Goal: Task Accomplishment & Management: Complete application form

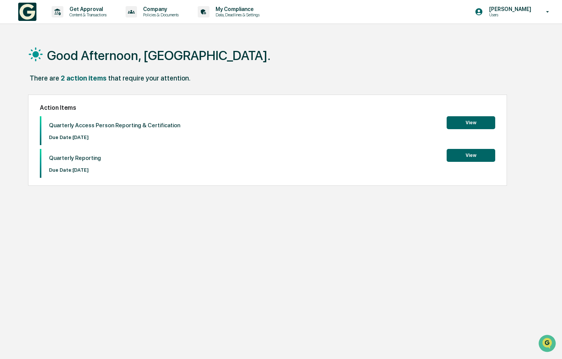
click at [475, 122] on button "View" at bounding box center [471, 122] width 49 height 13
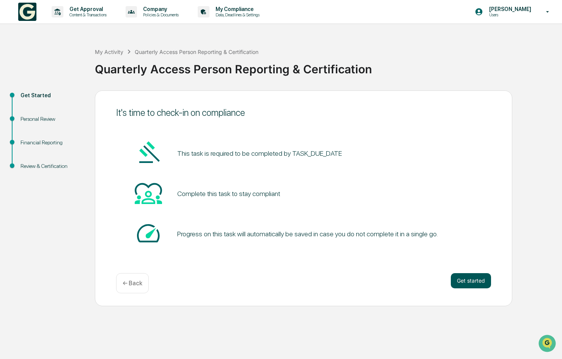
click at [462, 277] on button "Get started" at bounding box center [471, 280] width 40 height 15
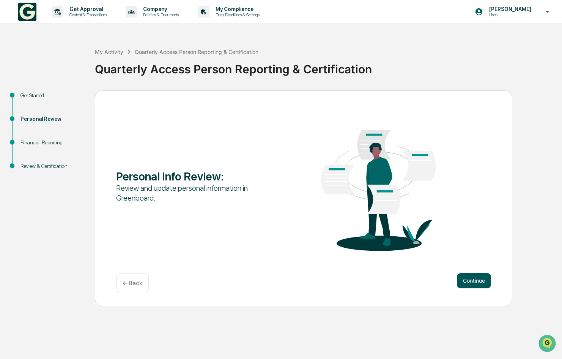
click at [466, 279] on button "Continue" at bounding box center [474, 280] width 34 height 15
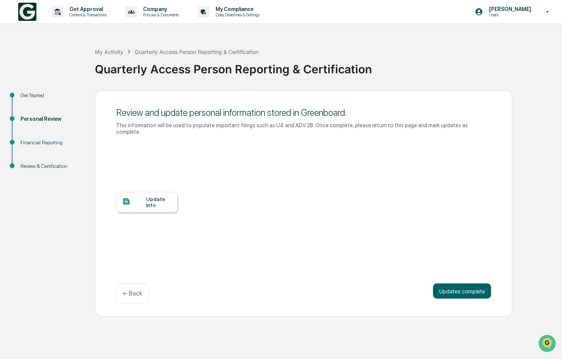
click at [146, 201] on div "Update Info" at bounding box center [158, 202] width 25 height 12
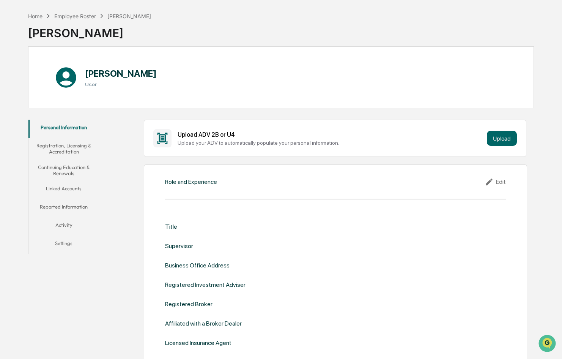
scroll to position [29, 0]
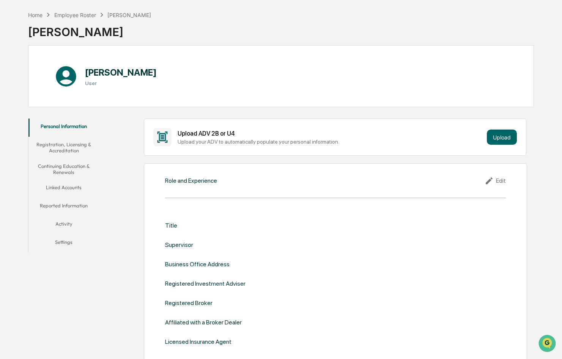
click at [495, 178] on div "Edit" at bounding box center [495, 180] width 21 height 9
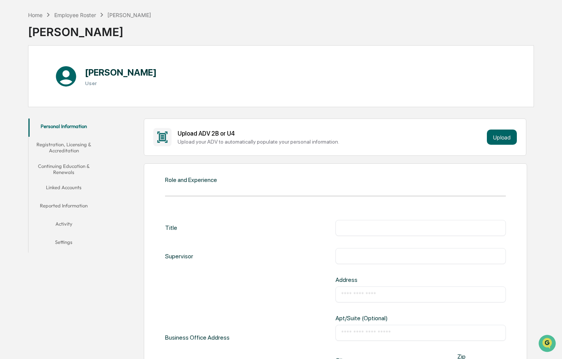
click at [362, 227] on input "text" at bounding box center [420, 228] width 159 height 8
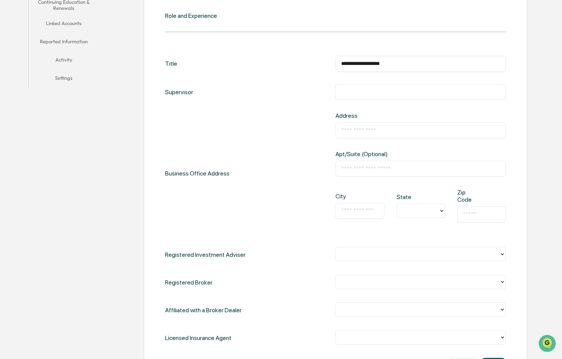
scroll to position [194, 0]
type input "**********"
click at [361, 126] on input "text" at bounding box center [420, 130] width 159 height 8
type input "*"
type input "**********"
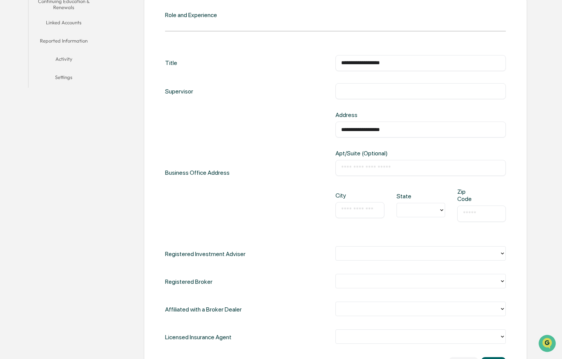
click at [363, 92] on input "text" at bounding box center [420, 91] width 159 height 8
type input "*********"
click at [362, 210] on input "text" at bounding box center [359, 210] width 37 height 8
type input "******"
type input "*"
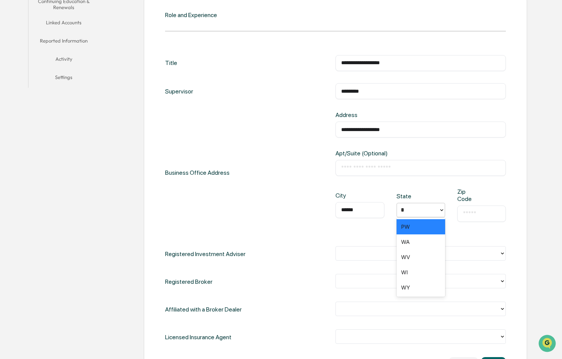
type input "**"
type input "*****"
click at [350, 251] on div at bounding box center [418, 253] width 156 height 9
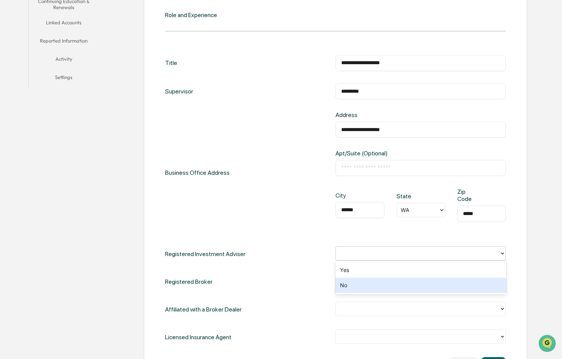
click at [345, 280] on div "No" at bounding box center [421, 284] width 170 height 15
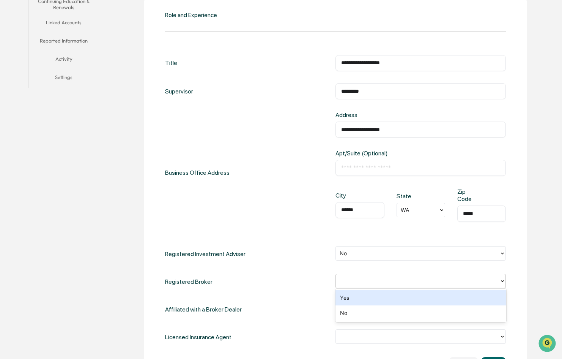
click at [350, 276] on div at bounding box center [418, 280] width 156 height 9
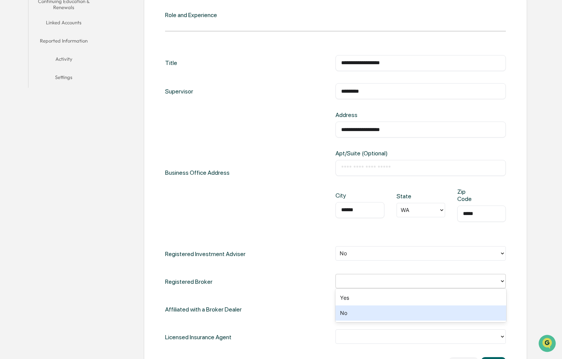
click at [349, 310] on div "No" at bounding box center [421, 312] width 170 height 15
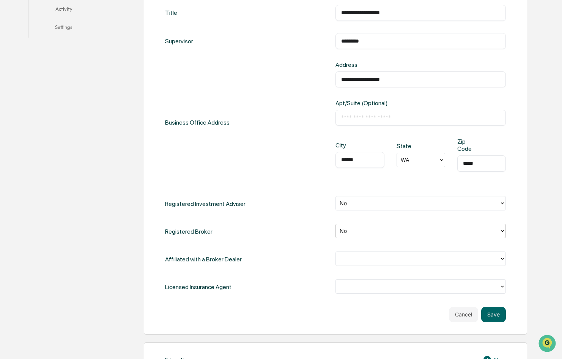
scroll to position [246, 0]
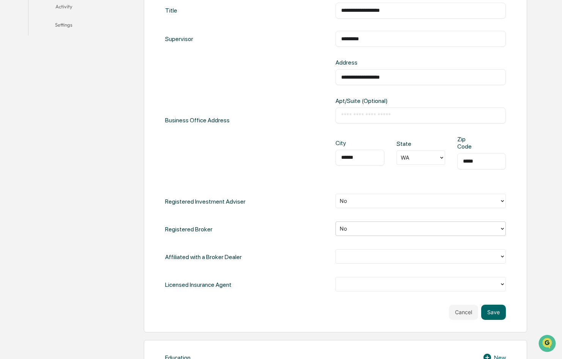
click at [362, 255] on div at bounding box center [418, 256] width 156 height 9
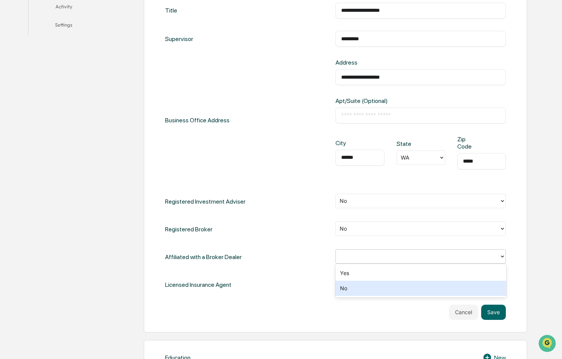
click at [362, 288] on div "No" at bounding box center [421, 287] width 170 height 15
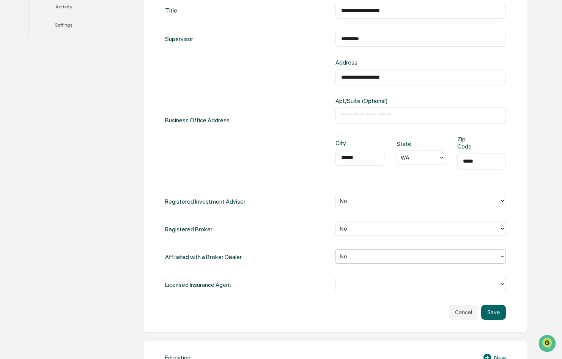
click at [372, 278] on div at bounding box center [418, 284] width 164 height 12
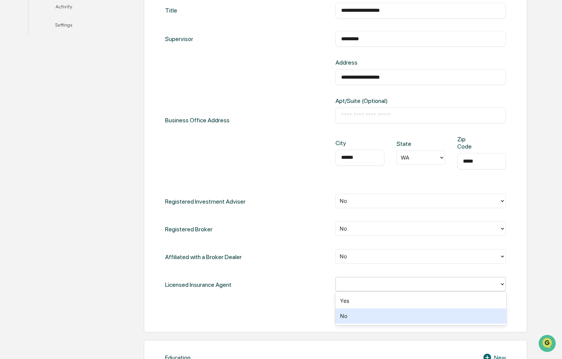
click at [369, 312] on div "No" at bounding box center [421, 315] width 170 height 15
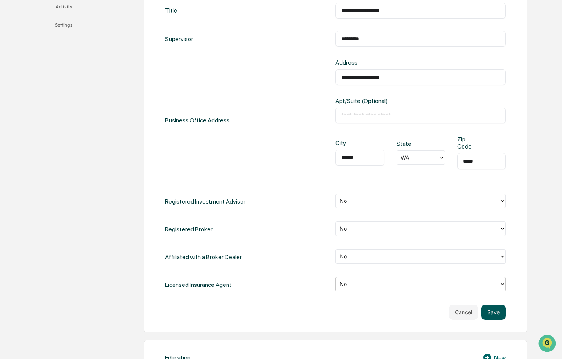
click at [492, 310] on button "Save" at bounding box center [493, 311] width 25 height 15
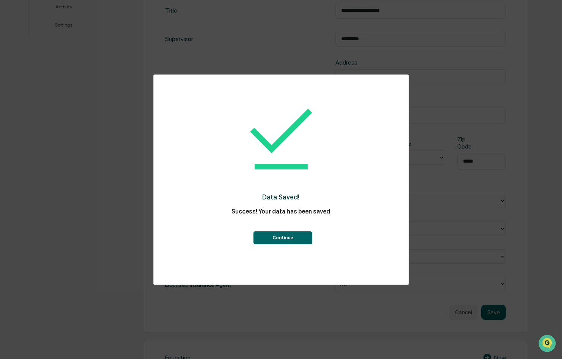
click at [295, 239] on button "Continue" at bounding box center [283, 237] width 59 height 13
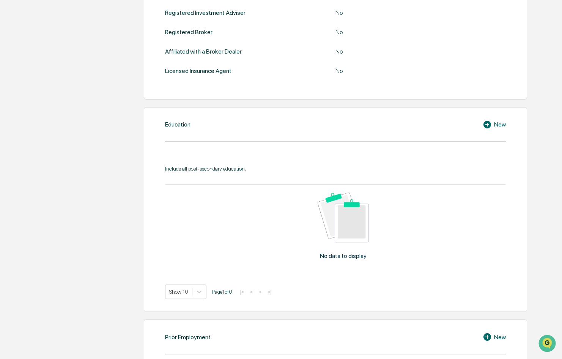
scroll to position [301, 0]
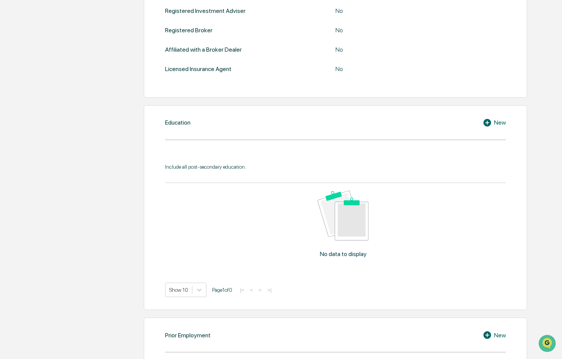
click at [485, 125] on icon at bounding box center [488, 123] width 8 height 8
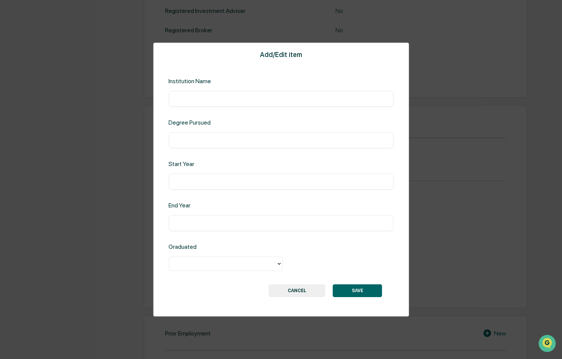
click at [202, 99] on input "text" at bounding box center [280, 99] width 213 height 8
type input "**********"
type input "****"
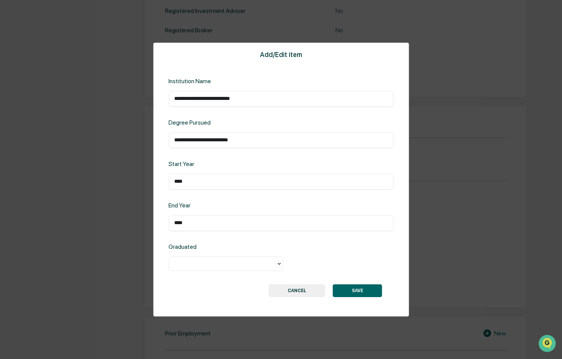
click at [224, 266] on div at bounding box center [222, 263] width 99 height 9
click at [221, 287] on div "Yes" at bounding box center [226, 281] width 114 height 15
click at [346, 295] on button "SAVE" at bounding box center [357, 290] width 49 height 13
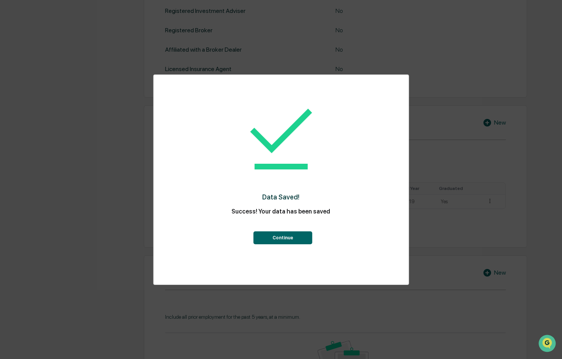
click at [291, 236] on button "Continue" at bounding box center [283, 237] width 59 height 13
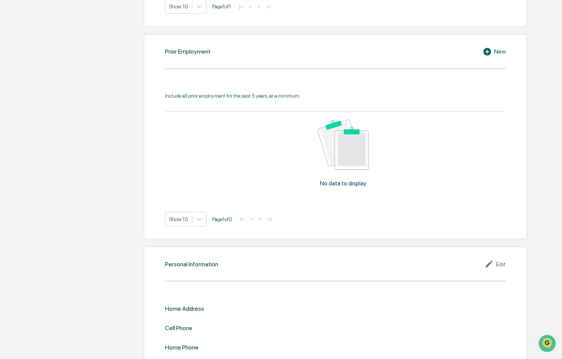
scroll to position [542, 0]
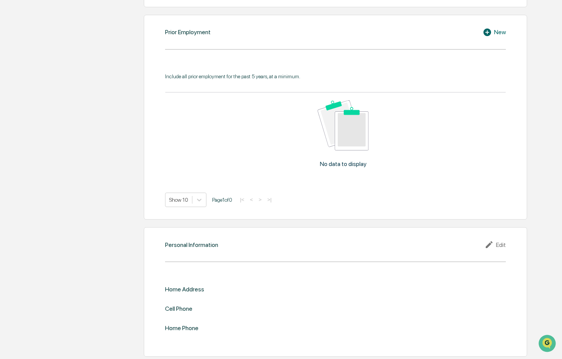
click at [496, 240] on div "Edit" at bounding box center [495, 244] width 21 height 9
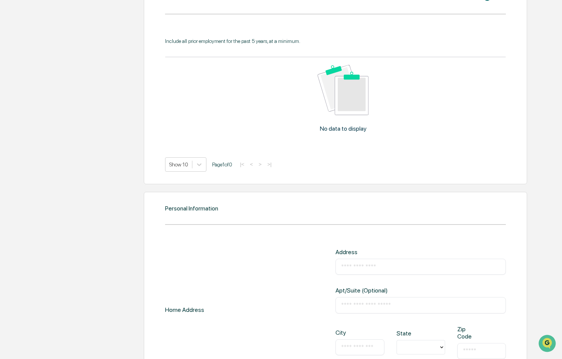
scroll to position [616, 0]
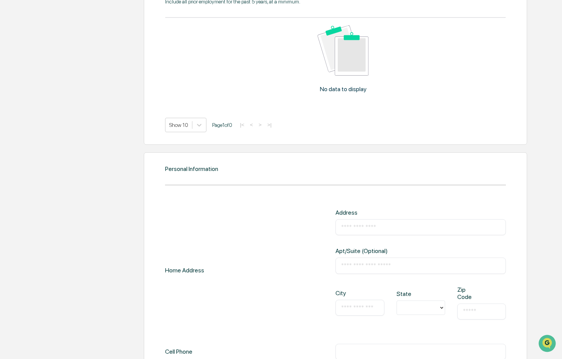
click at [377, 223] on input "text" at bounding box center [420, 227] width 159 height 8
type input "**********"
type input "******"
type input "**"
type input "*****"
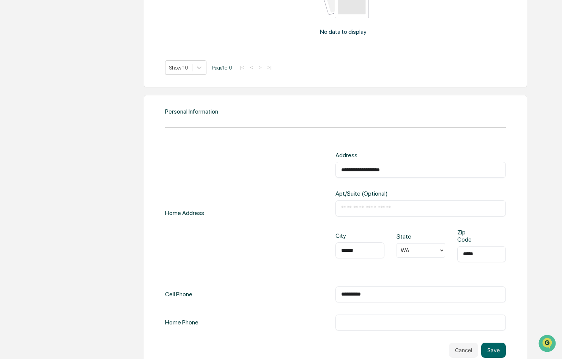
scroll to position [681, 0]
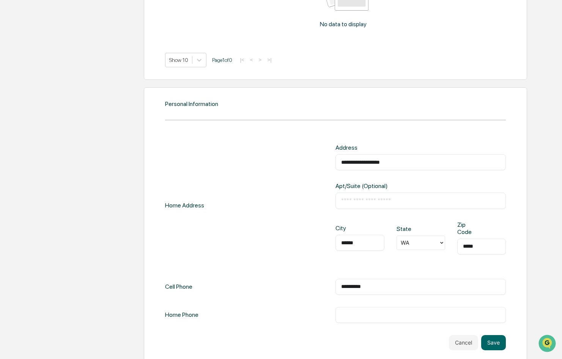
type input "**********"
click at [416, 338] on div "Cancel Save" at bounding box center [335, 342] width 341 height 15
click at [495, 343] on button "Save" at bounding box center [493, 342] width 25 height 15
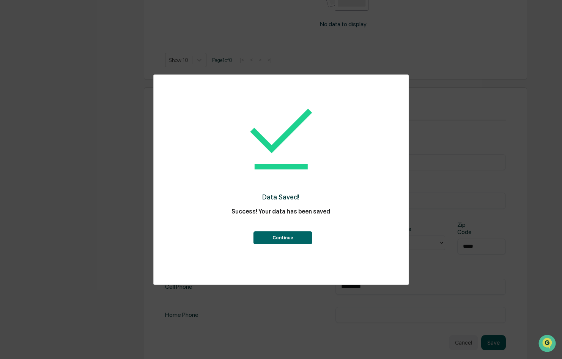
click at [289, 237] on button "Continue" at bounding box center [283, 237] width 59 height 13
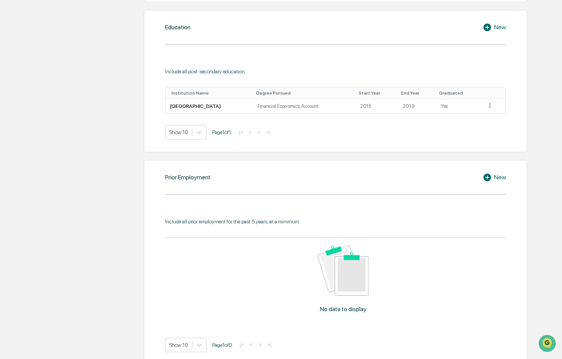
scroll to position [0, 0]
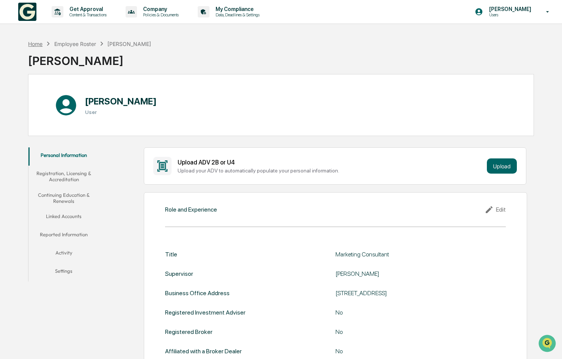
click at [38, 43] on div "Home" at bounding box center [35, 44] width 14 height 6
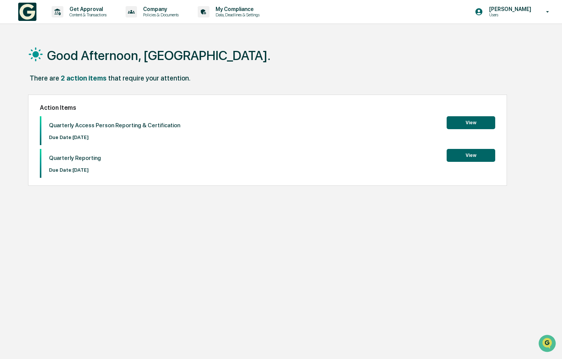
click at [477, 119] on button "View" at bounding box center [471, 122] width 49 height 13
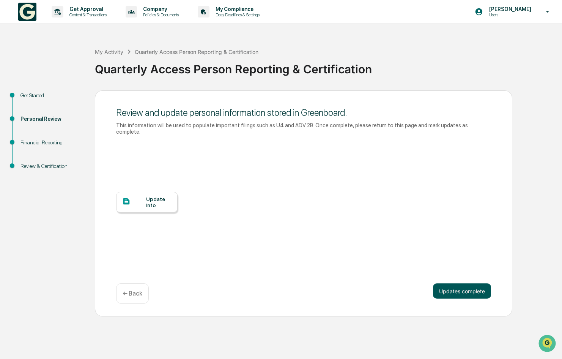
click at [467, 288] on button "Updates complete" at bounding box center [462, 290] width 58 height 15
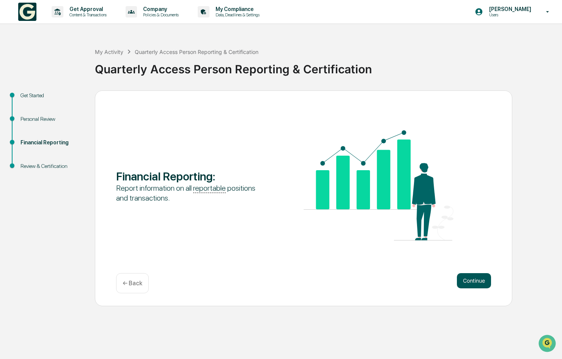
click at [480, 281] on button "Continue" at bounding box center [474, 280] width 34 height 15
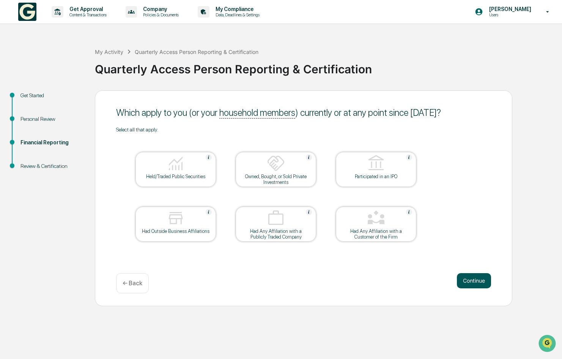
click at [473, 282] on button "Continue" at bounding box center [474, 280] width 34 height 15
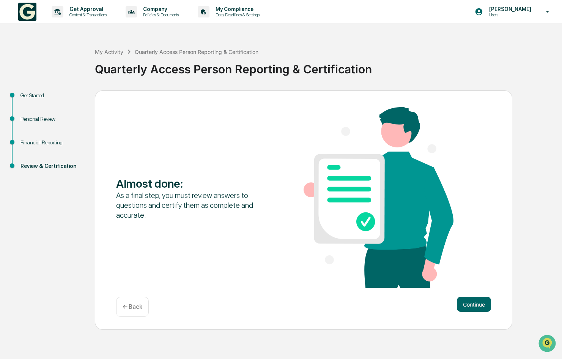
click at [473, 282] on div "Almost done : As a final step, you must review answers to questions and certify…" at bounding box center [303, 198] width 375 height 182
click at [470, 303] on button "Continue" at bounding box center [474, 303] width 34 height 15
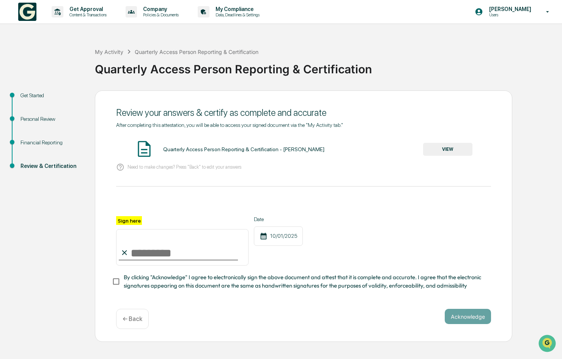
click at [150, 256] on input "Sign here" at bounding box center [182, 247] width 132 height 36
type input "**********"
click at [239, 323] on div "Acknowledge ← Back" at bounding box center [303, 319] width 375 height 20
click at [234, 277] on span "By clicking "Acknowledge" I agree to electronically sign the above document and…" at bounding box center [304, 281] width 361 height 17
click at [457, 315] on button "Acknowledge" at bounding box center [468, 316] width 46 height 15
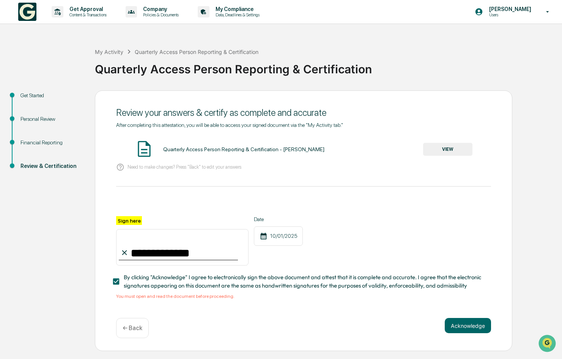
click at [443, 148] on button "VIEW" at bounding box center [447, 149] width 49 height 13
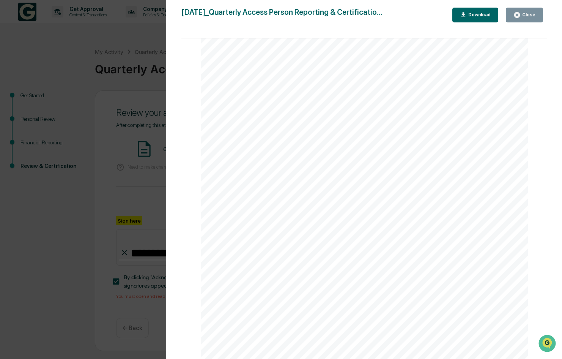
scroll to position [648, 0]
click at [124, 162] on div "Version History 10/01/2025, 11:00 PM Lincoln Olson 2025-10-01_Quarterly Access …" at bounding box center [281, 179] width 562 height 359
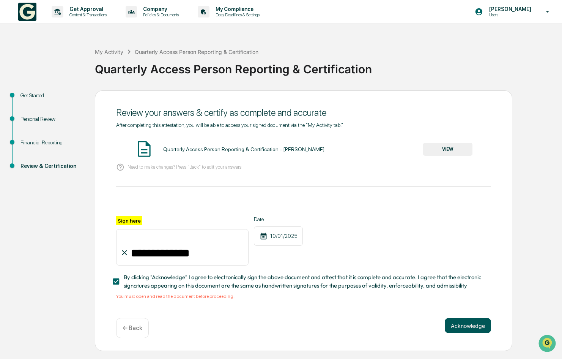
click at [473, 326] on button "Acknowledge" at bounding box center [468, 325] width 46 height 15
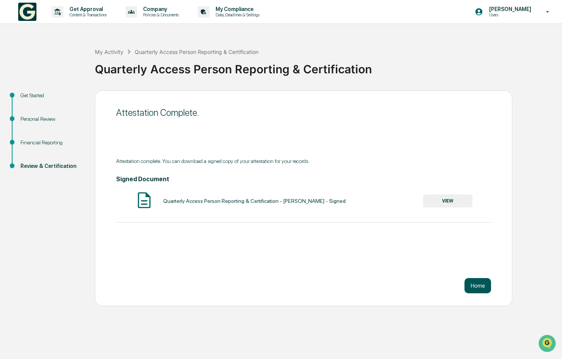
click at [474, 282] on button "Home" at bounding box center [478, 285] width 27 height 15
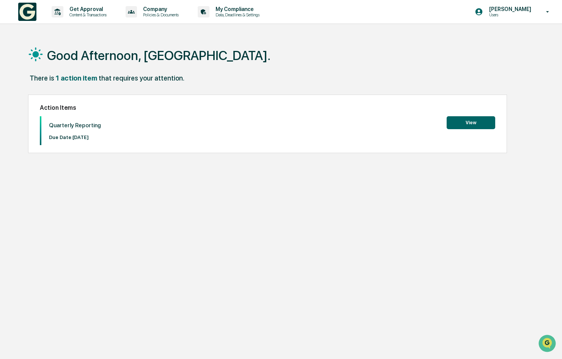
click at [468, 125] on button "View" at bounding box center [471, 122] width 49 height 13
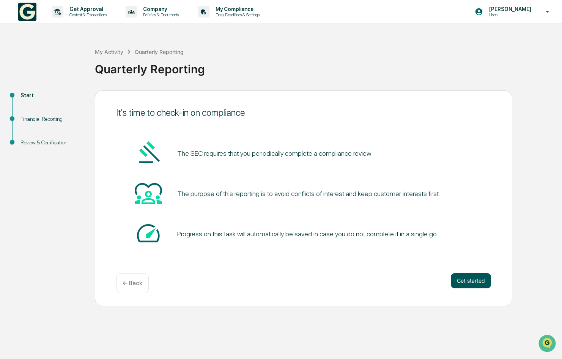
click at [460, 276] on button "Get started" at bounding box center [471, 280] width 40 height 15
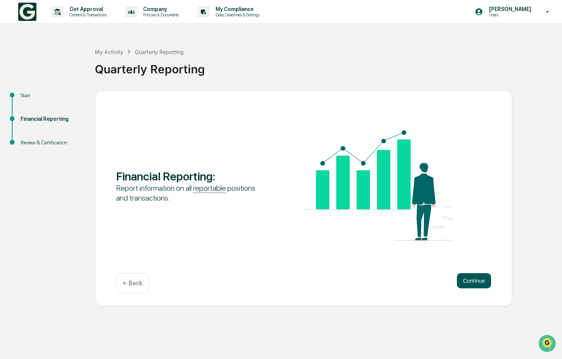
click at [463, 278] on button "Continue" at bounding box center [474, 280] width 34 height 15
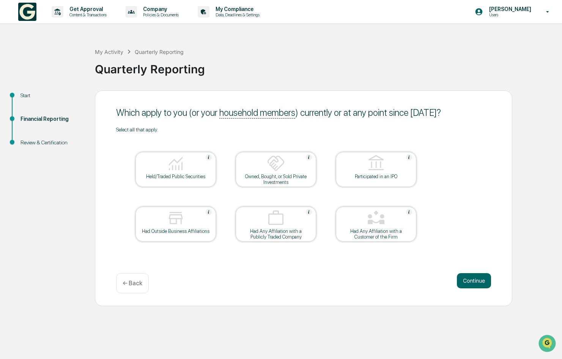
click at [463, 278] on button "Continue" at bounding box center [474, 280] width 34 height 15
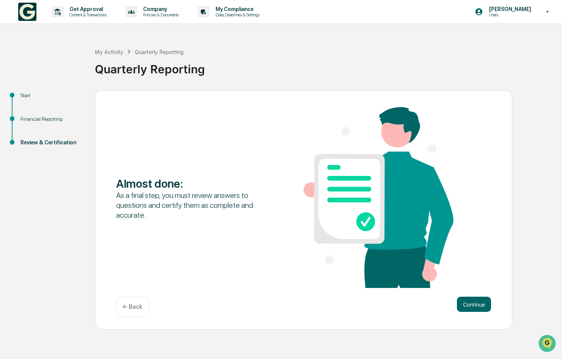
click at [468, 294] on div "Almost done : As a final step, you must review answers to questions and certify…" at bounding box center [304, 209] width 418 height 239
click at [470, 304] on button "Continue" at bounding box center [474, 303] width 34 height 15
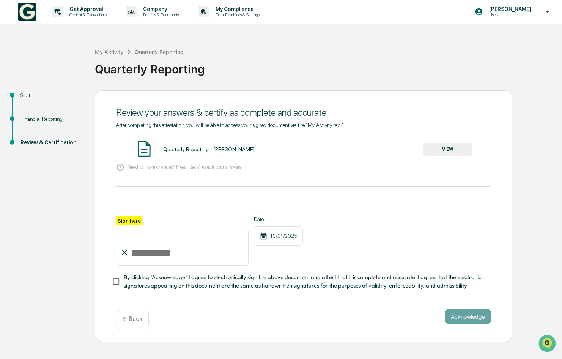
click at [444, 151] on button "VIEW" at bounding box center [447, 149] width 49 height 13
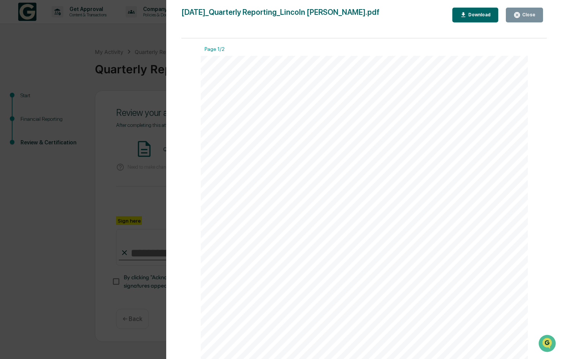
click at [122, 99] on div "Version History 10/01/2025, 11:00 PM Lincoln Olson 2025-10-01_Quarterly Reporti…" at bounding box center [281, 179] width 562 height 359
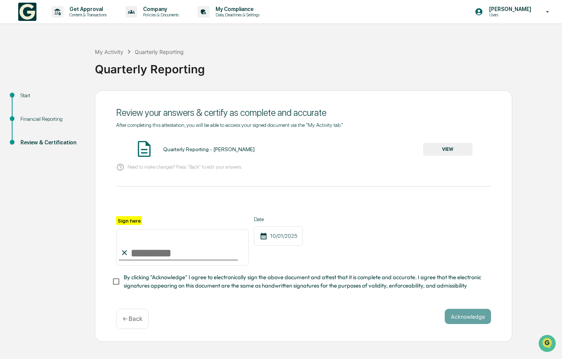
click at [150, 243] on input "Sign here" at bounding box center [182, 247] width 132 height 36
type input "**********"
click at [479, 322] on button "Acknowledge" at bounding box center [468, 316] width 46 height 15
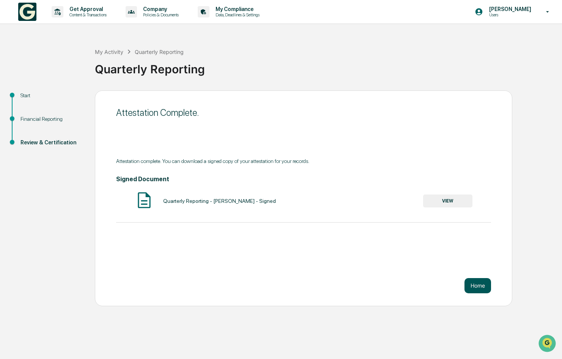
click at [474, 284] on button "Home" at bounding box center [478, 285] width 27 height 15
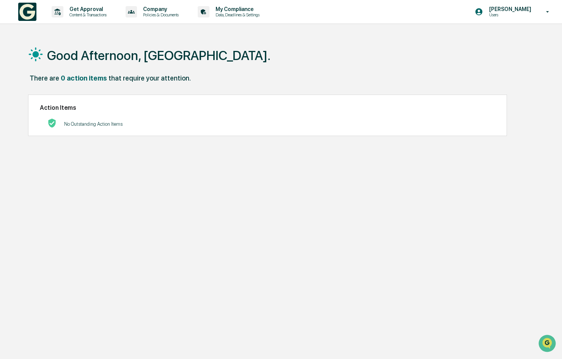
click at [28, 8] on img at bounding box center [27, 12] width 18 height 18
